Goal: Transaction & Acquisition: Purchase product/service

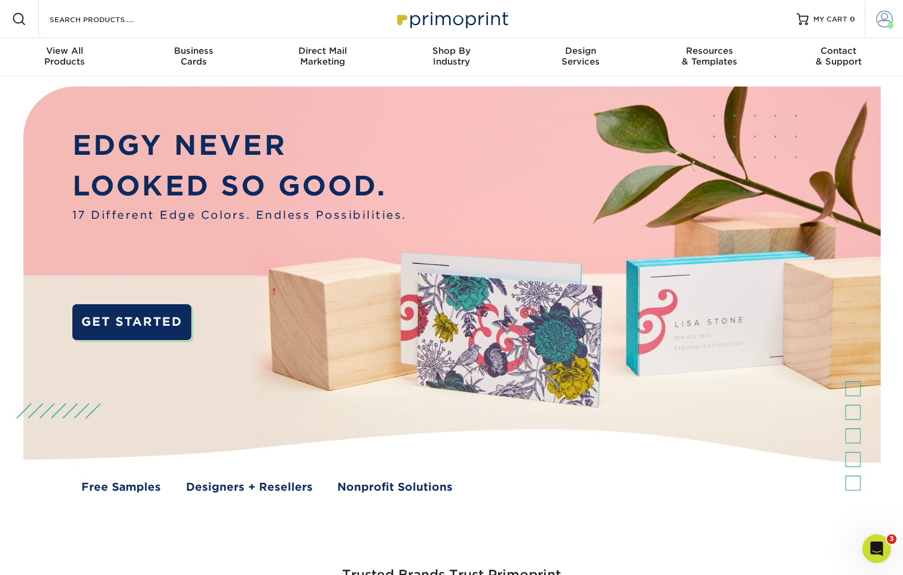
click at [883, 21] on span at bounding box center [884, 19] width 17 height 17
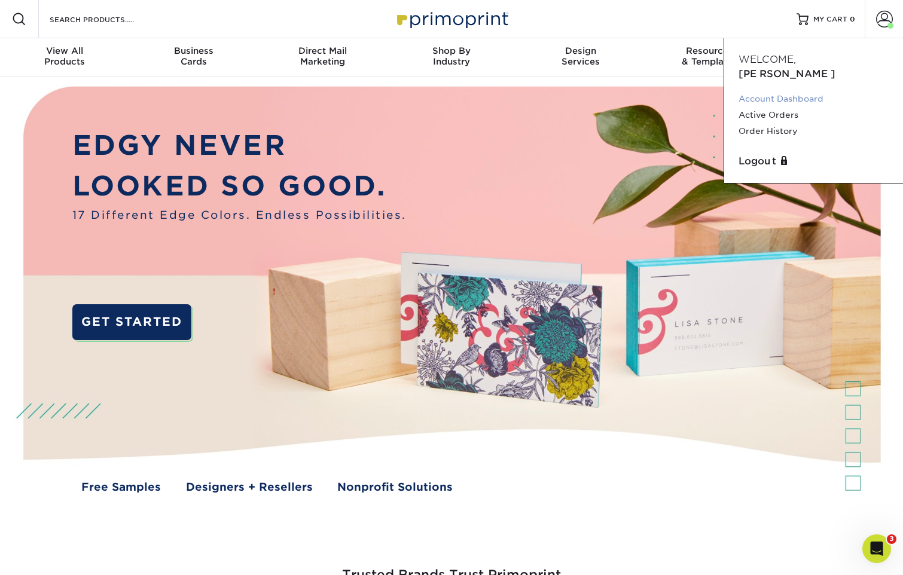
click at [782, 91] on link "Account Dashboard" at bounding box center [814, 99] width 150 height 16
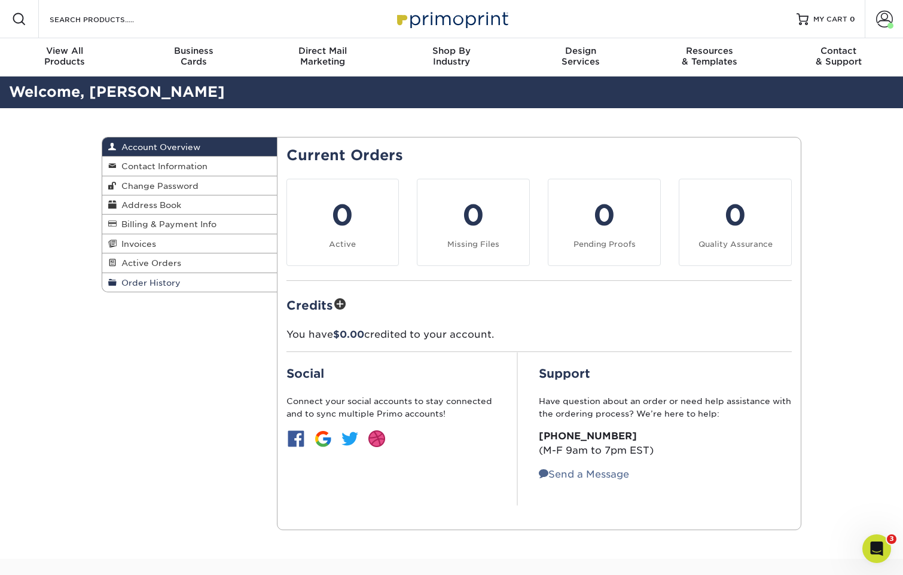
click at [147, 279] on span "Order History" at bounding box center [149, 283] width 64 height 10
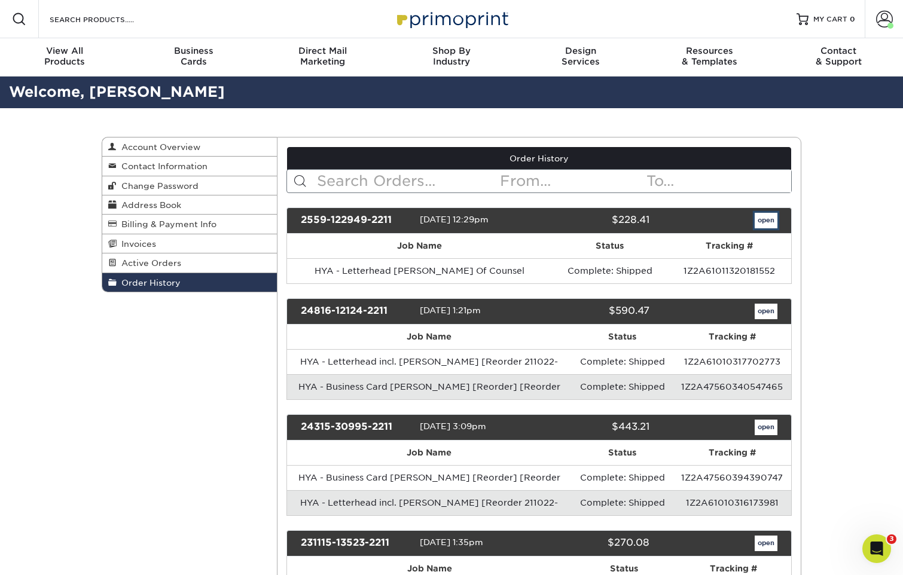
click at [765, 218] on link "open" at bounding box center [766, 221] width 23 height 16
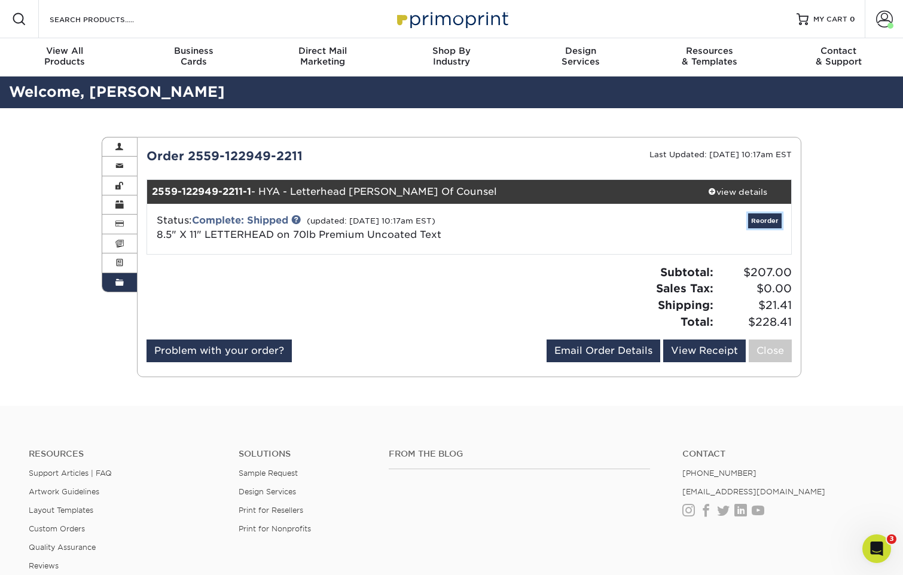
click at [761, 222] on link "Reorder" at bounding box center [764, 220] width 33 height 15
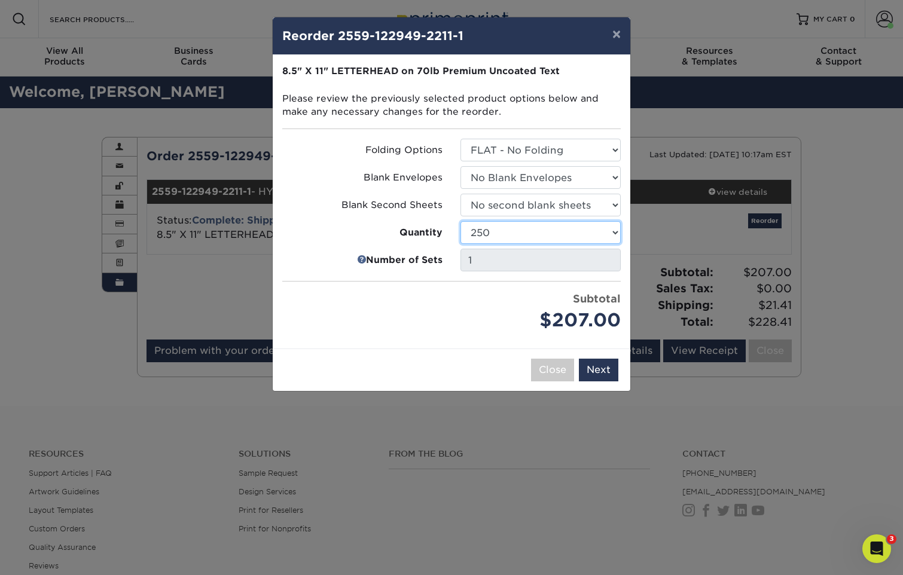
click at [615, 232] on select "250 500 1000 2500 5000 10000 15000 20000 25000" at bounding box center [540, 232] width 160 height 23
click at [460, 221] on select "250 500 1000 2500 5000 10000 15000 20000 25000" at bounding box center [540, 232] width 160 height 23
click at [450, 310] on div "Price per set $254.00" at bounding box center [362, 312] width 178 height 43
click at [618, 229] on select "250 500 1000 2500 5000 10000 15000 20000 25000" at bounding box center [540, 232] width 160 height 23
select select "02d8d163-ee8f-41cc-acce-9863ad0deb38"
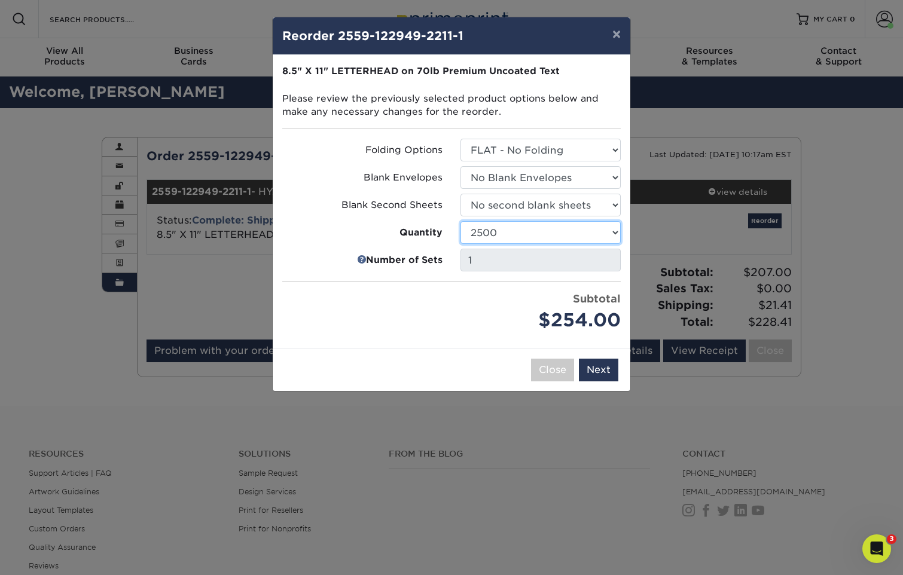
click at [460, 221] on select "250 500 1000 2500 5000 10000 15000 20000 25000" at bounding box center [540, 232] width 160 height 23
click at [609, 368] on button "Next" at bounding box center [598, 370] width 39 height 23
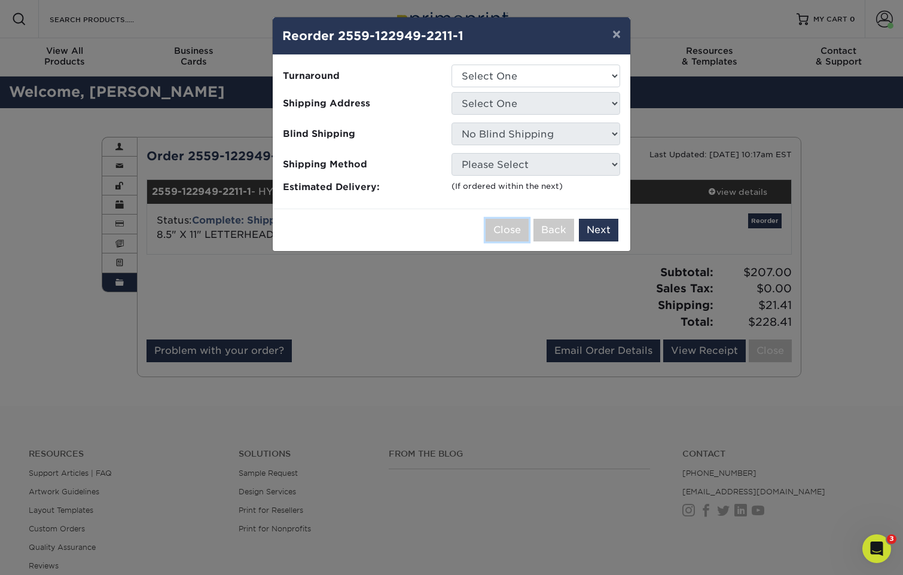
click at [496, 225] on button "Close" at bounding box center [507, 230] width 43 height 23
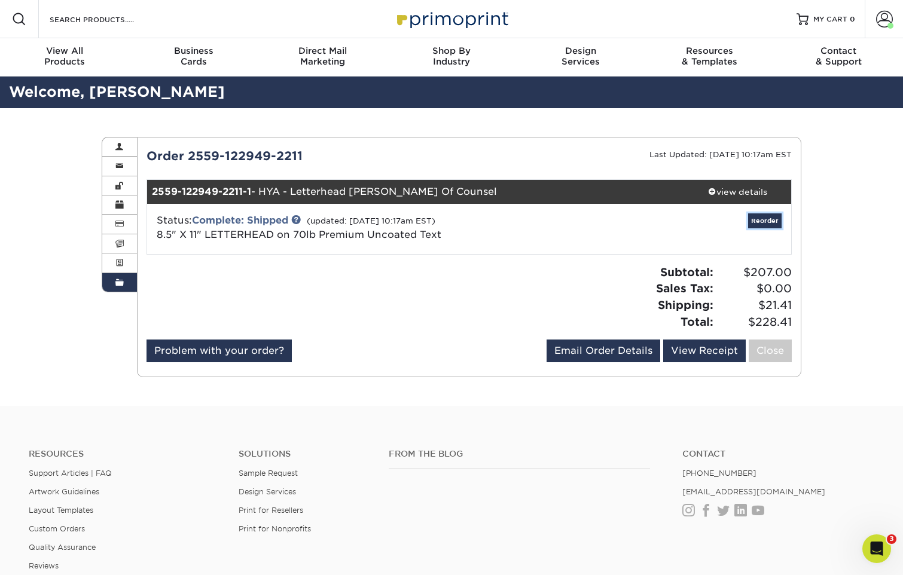
click at [764, 223] on link "Reorder" at bounding box center [764, 220] width 33 height 15
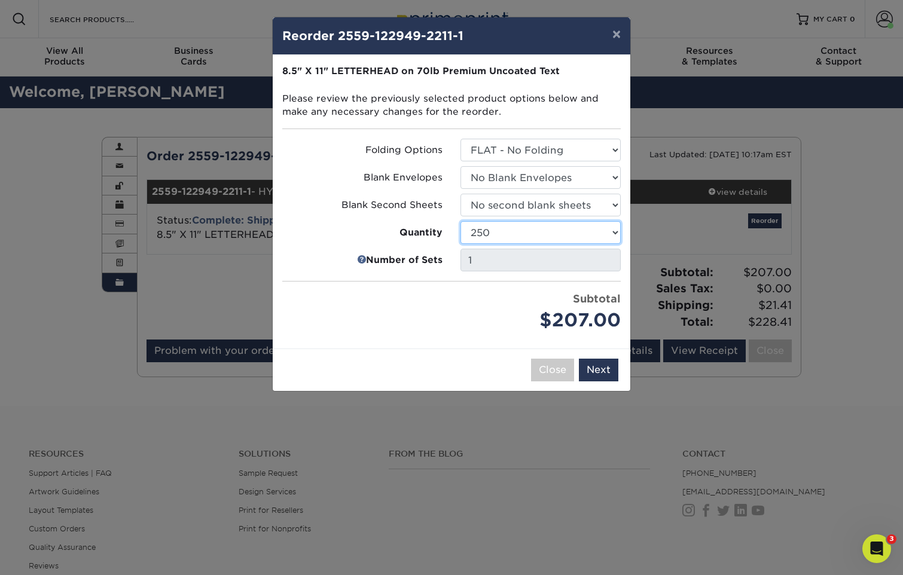
click at [609, 231] on select "250 500 1000 2500 5000 10000 15000 20000 25000" at bounding box center [540, 232] width 160 height 23
select select "52e3d710-0e8f-4d4d-8560-7d4d8655be69"
click at [460, 221] on select "250 500 1000 2500 5000 10000 15000 20000 25000" at bounding box center [540, 232] width 160 height 23
click at [599, 371] on button "Next" at bounding box center [598, 370] width 39 height 23
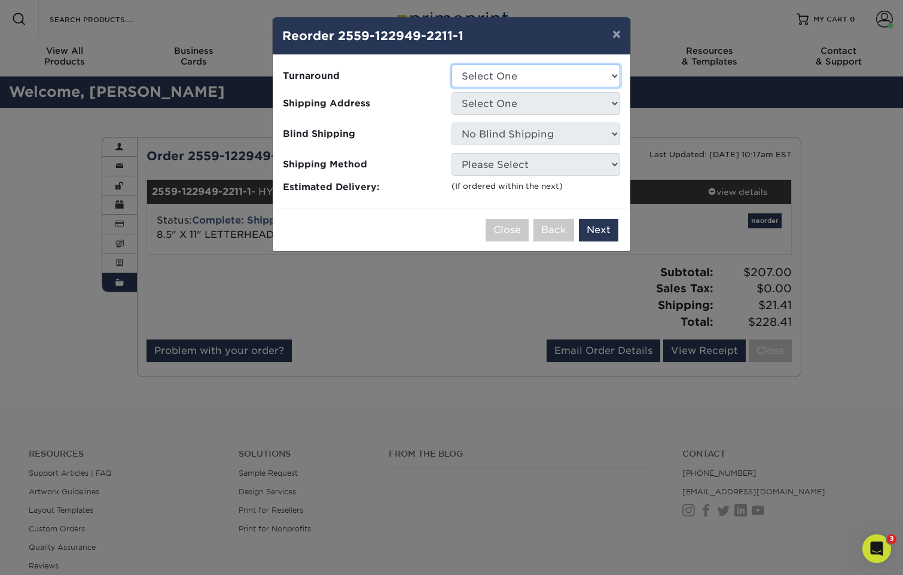
click at [477, 78] on select "Select One 2-4 Business Days 2 Day Next Business Day" at bounding box center [536, 76] width 169 height 23
select select "b37ecc39-5049-44e9-8a1a-745ffa1d0bd3"
click at [452, 65] on select "Select One 2-4 Business Days 2 Day Next Business Day" at bounding box center [536, 76] width 169 height 23
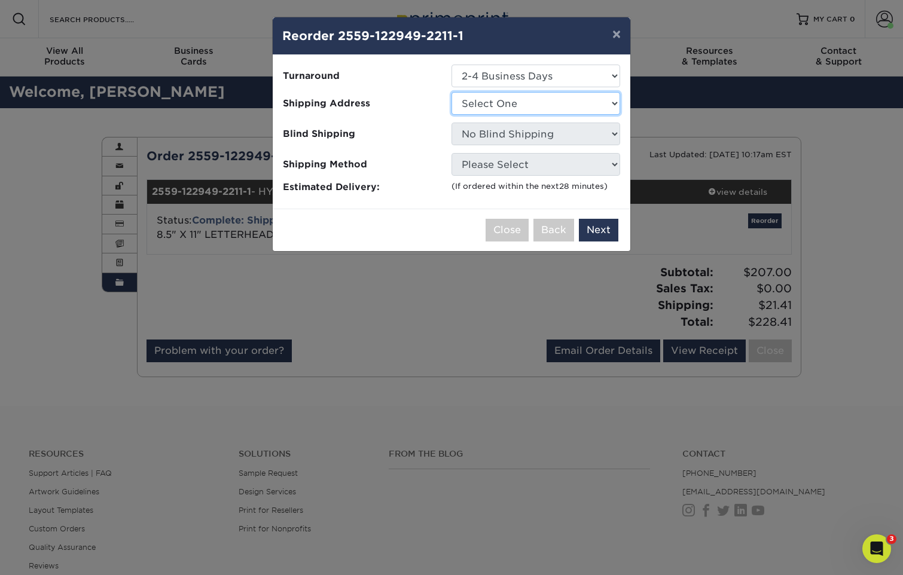
click at [536, 103] on select "Select One AACI AJs Mom Autism Awareness Centre CTI - ClearThink Group Harlan Y…" at bounding box center [536, 103] width 169 height 23
select select "3845"
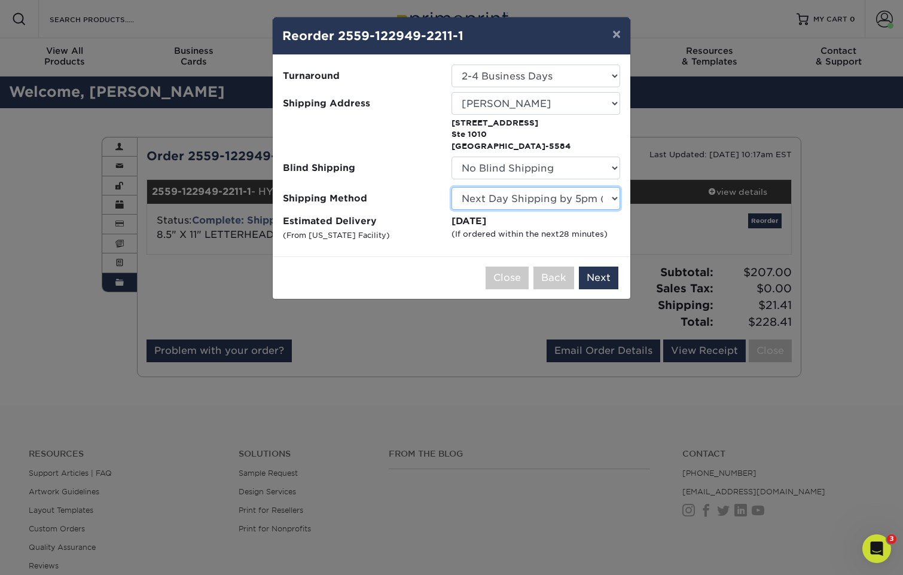
click at [609, 198] on select "Please Select Ground Shipping (+$14.96) 3 Day Shipping Service (+$16.15) 2 Day …" at bounding box center [536, 198] width 169 height 23
select select "02"
click at [452, 187] on select "Please Select Ground Shipping (+$14.96) 3 Day Shipping Service (+$16.15) 2 Day …" at bounding box center [536, 198] width 169 height 23
click at [608, 274] on button "Next" at bounding box center [598, 278] width 39 height 23
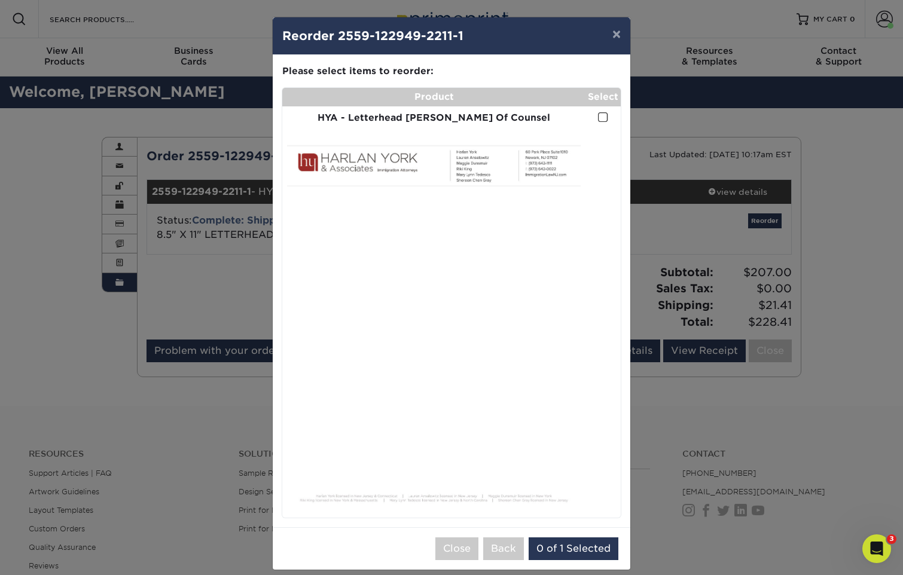
click at [600, 116] on span at bounding box center [603, 117] width 10 height 11
click at [0, 0] on input "checkbox" at bounding box center [0, 0] width 0 height 0
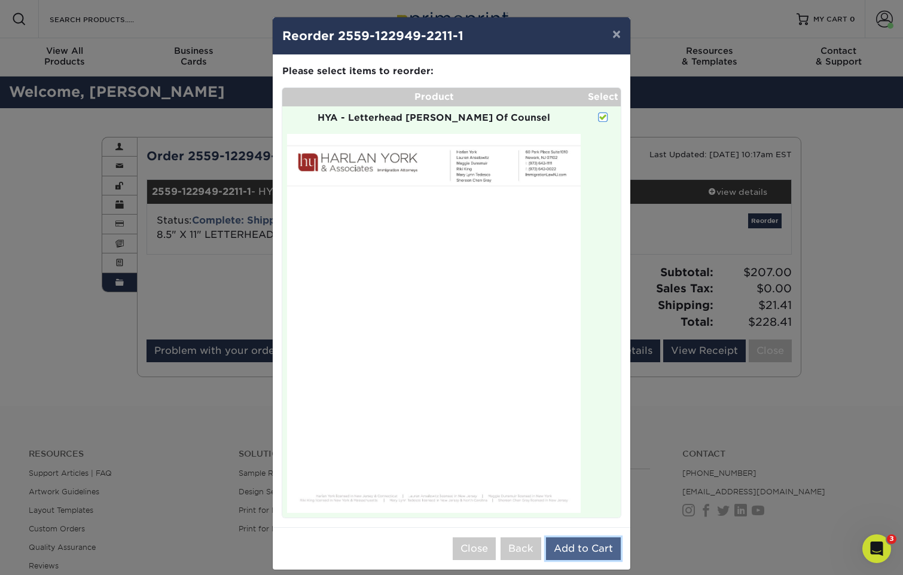
click at [577, 546] on button "Add to Cart" at bounding box center [583, 549] width 75 height 23
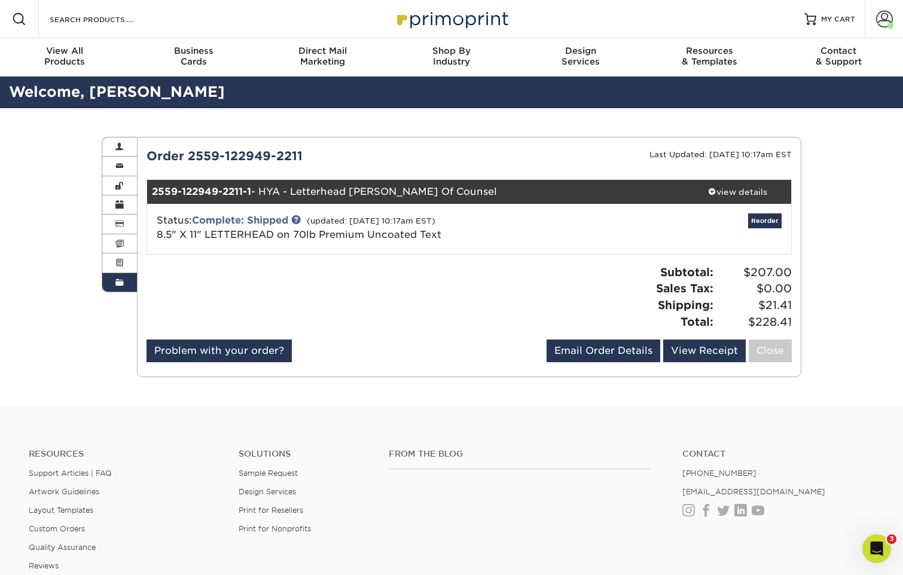
scroll to position [1, 0]
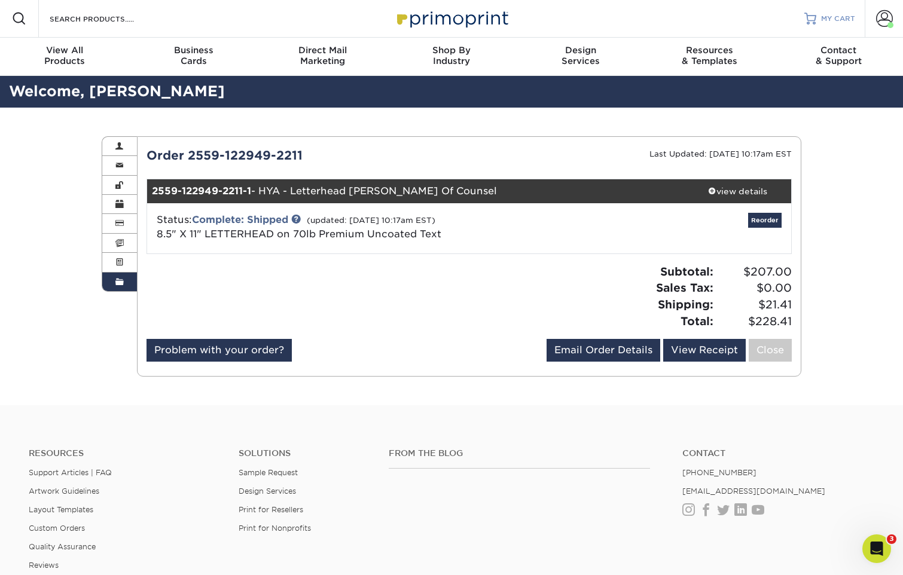
click at [824, 23] on span "MY CART" at bounding box center [838, 19] width 34 height 10
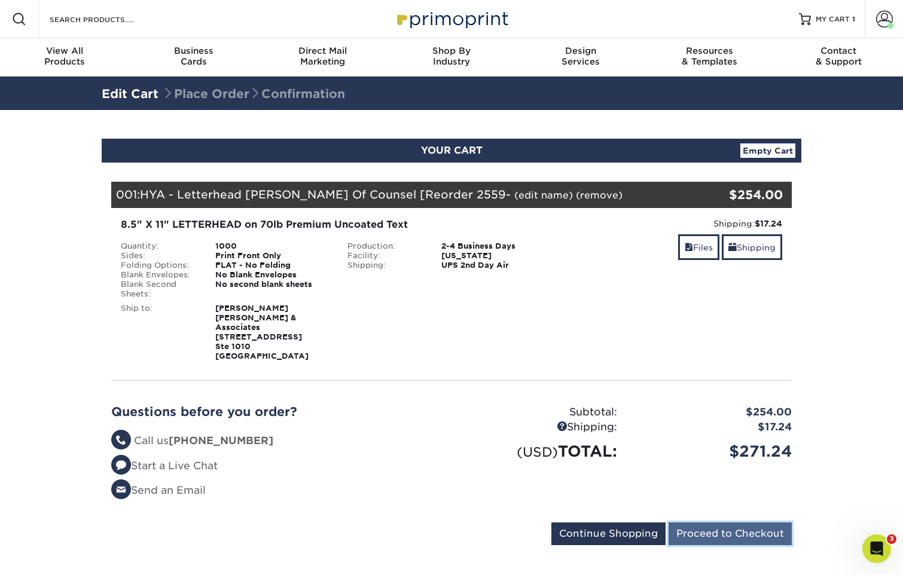
click at [731, 523] on input "Proceed to Checkout" at bounding box center [730, 534] width 123 height 23
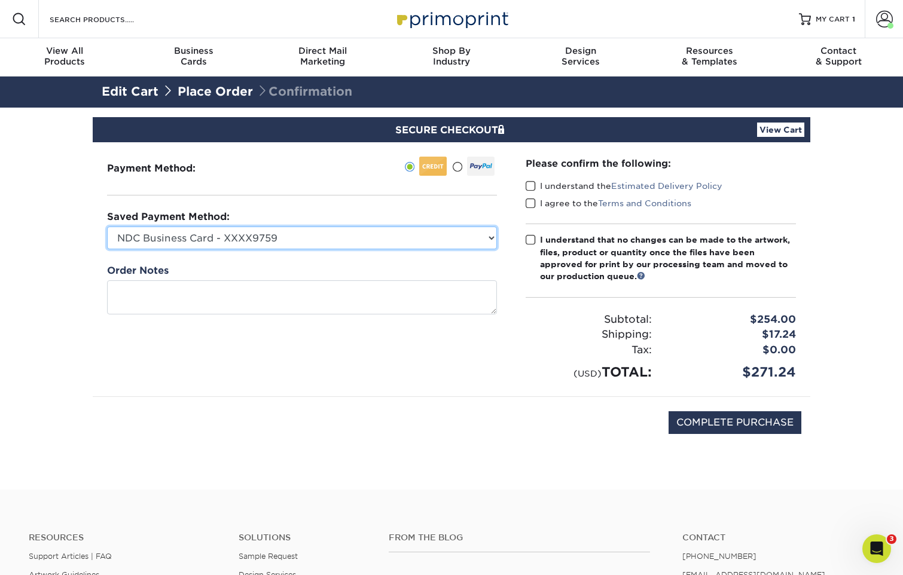
click at [402, 239] on select "NDC Business Card - XXXX9759 MasterCard - XXXX5900 MasterCard - XXXX7454 New Cr…" at bounding box center [302, 238] width 390 height 23
click at [107, 227] on select "NDC Business Card - XXXX9759 MasterCard - XXXX5900 MasterCard - XXXX7454 New Cr…" at bounding box center [302, 238] width 390 height 23
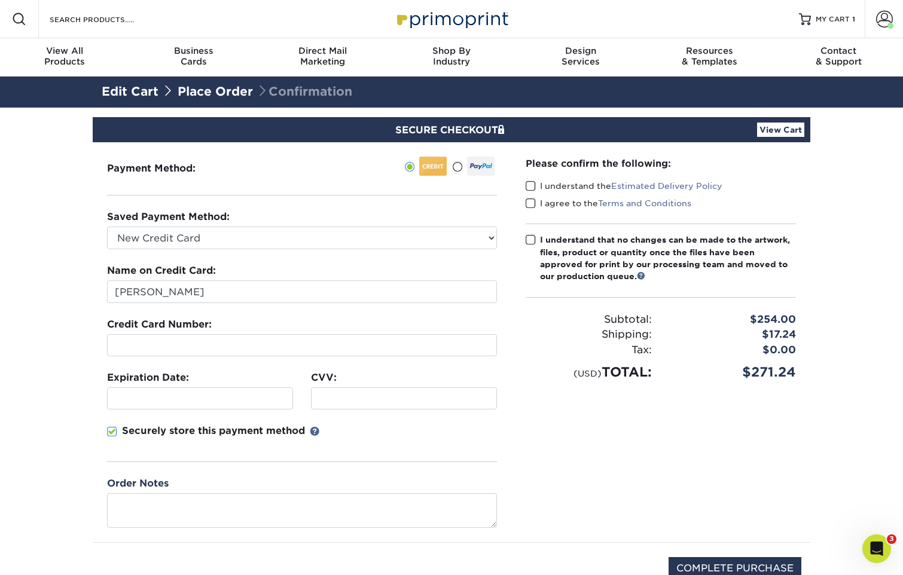
click at [63, 240] on section "SECURE CHECKOUT View Cart Payment Method: Saved Payment Method:" at bounding box center [451, 372] width 903 height 528
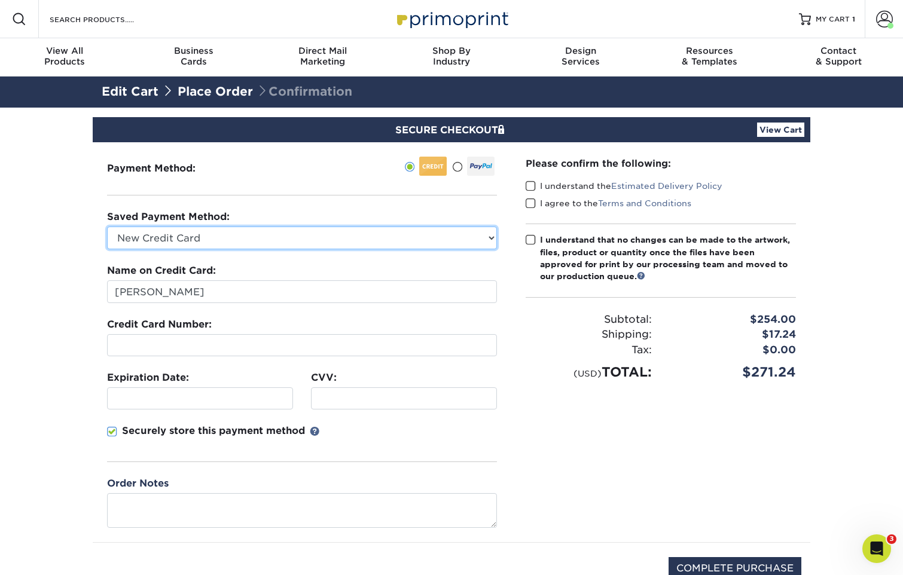
click at [134, 234] on select "NDC Business Card - XXXX9759 MasterCard - XXXX5900 MasterCard - XXXX7454 New Cr…" at bounding box center [302, 238] width 390 height 23
select select "74033"
click at [107, 227] on select "NDC Business Card - XXXX9759 MasterCard - XXXX5900 MasterCard - XXXX7454 New Cr…" at bounding box center [302, 238] width 390 height 23
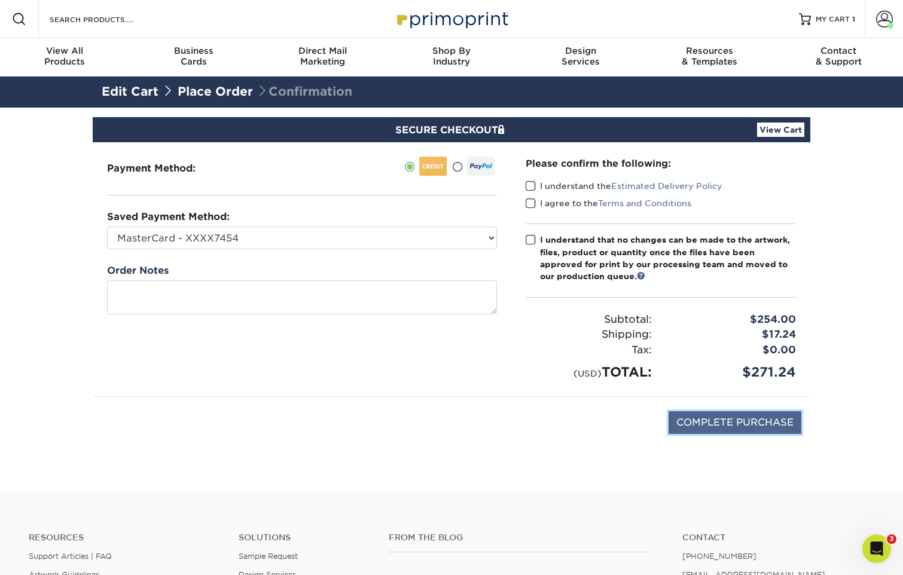
click at [724, 422] on input "COMPLETE PURCHASE" at bounding box center [735, 422] width 133 height 23
click at [530, 188] on span at bounding box center [531, 186] width 10 height 11
click at [0, 0] on input "I understand the Estimated Delivery Policy" at bounding box center [0, 0] width 0 height 0
click at [529, 205] on span at bounding box center [531, 203] width 10 height 11
click at [0, 0] on input "I agree to the Terms and Conditions" at bounding box center [0, 0] width 0 height 0
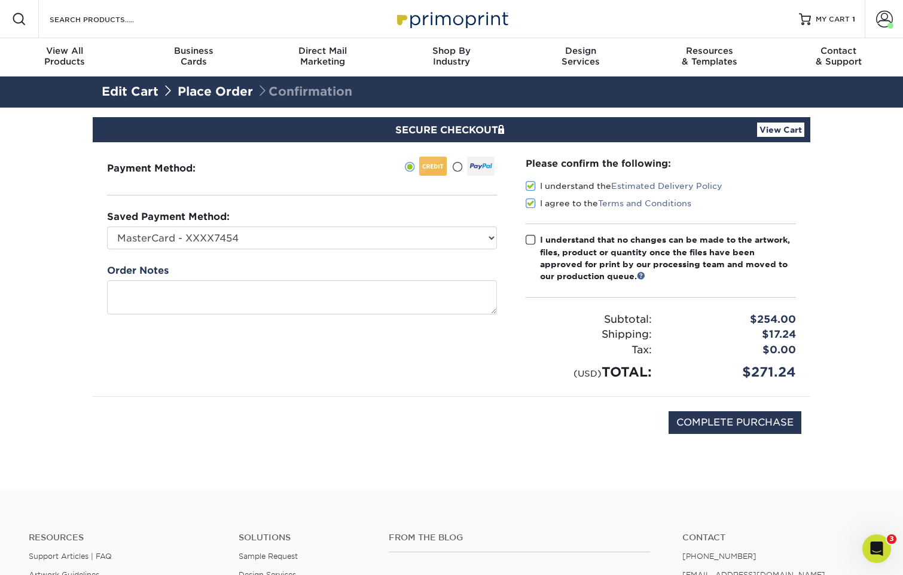
click at [530, 242] on span at bounding box center [531, 239] width 10 height 11
click at [0, 0] on input "I understand that no changes can be made to the artwork, files, product or quan…" at bounding box center [0, 0] width 0 height 0
click at [746, 419] on input "COMPLETE PURCHASE" at bounding box center [735, 422] width 133 height 23
type input "PROCESSING, PLEASE WAIT..."
